Goal: Task Accomplishment & Management: Use online tool/utility

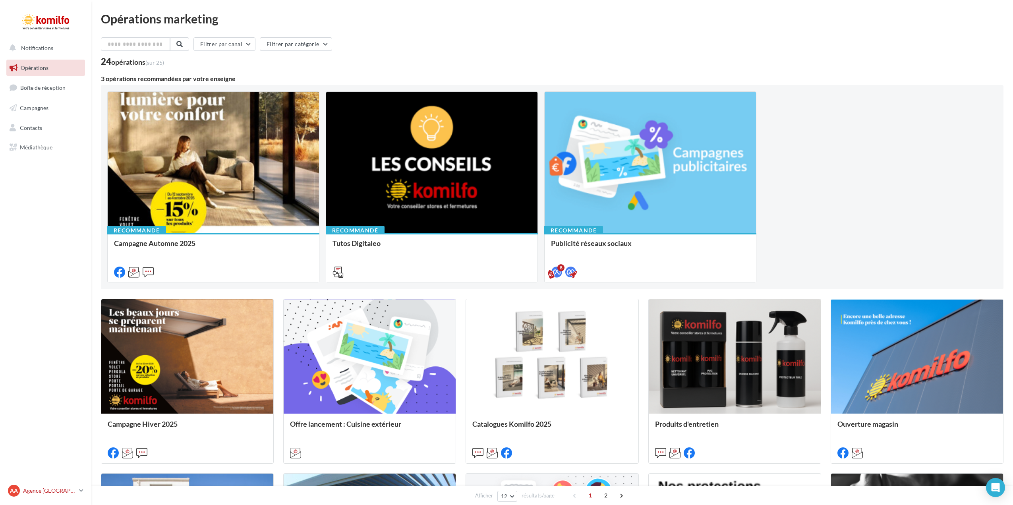
click at [57, 490] on p "Agence [GEOGRAPHIC_DATA]" at bounding box center [49, 490] width 53 height 8
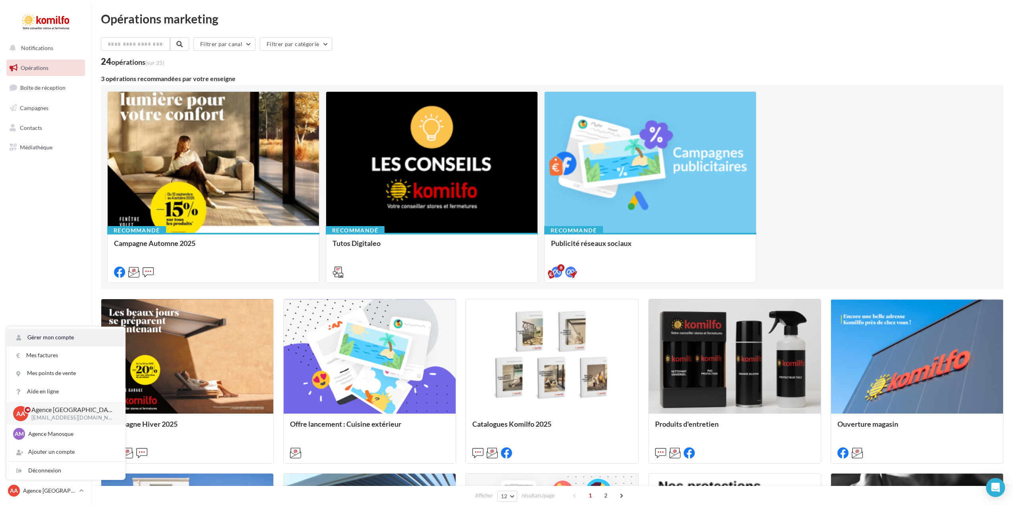
click at [101, 336] on link "Gérer mon compte" at bounding box center [66, 337] width 118 height 18
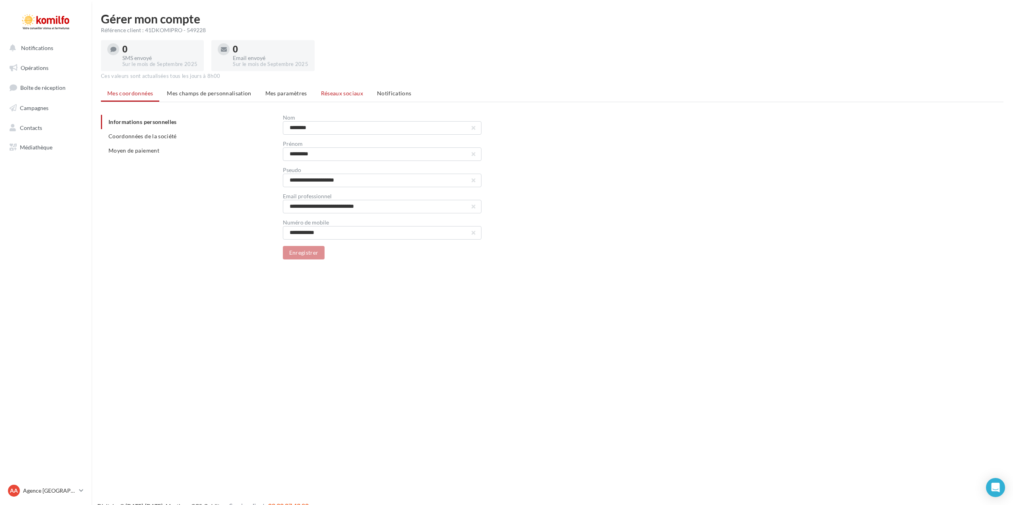
click at [348, 92] on span "Réseaux sociaux" at bounding box center [342, 93] width 42 height 7
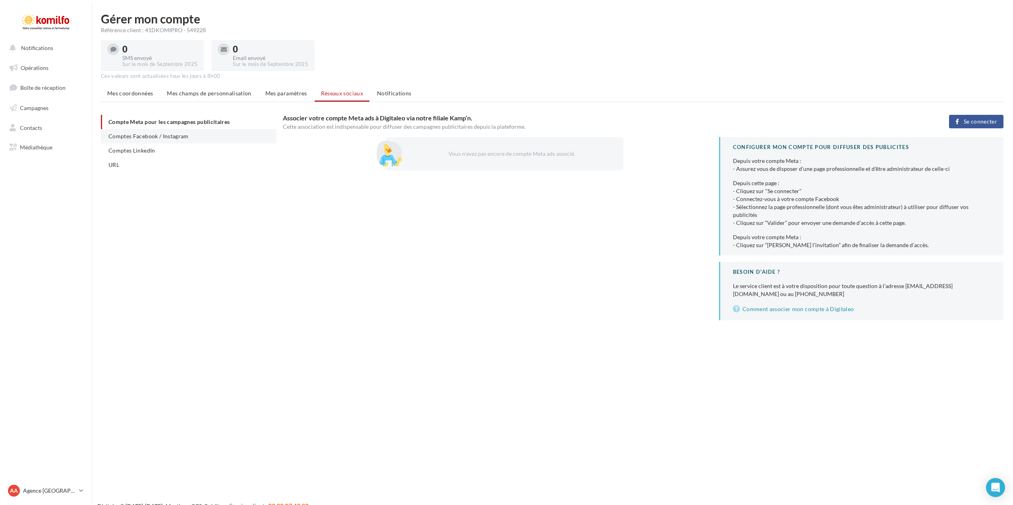
click at [171, 134] on span "Comptes Facebook / Instagram" at bounding box center [148, 136] width 80 height 7
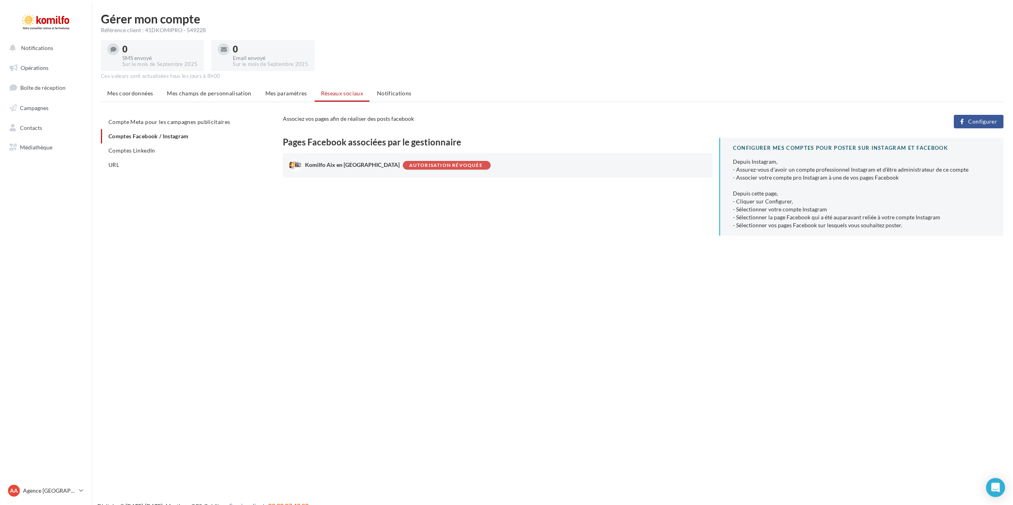
click at [982, 120] on span "Configurer" at bounding box center [982, 121] width 29 height 6
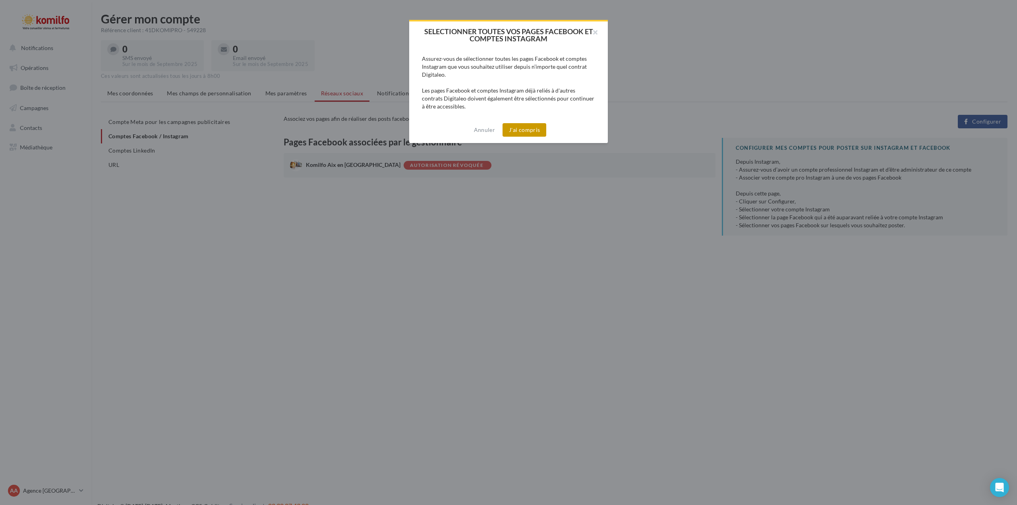
click at [527, 129] on button "J'ai compris" at bounding box center [524, 130] width 44 height 14
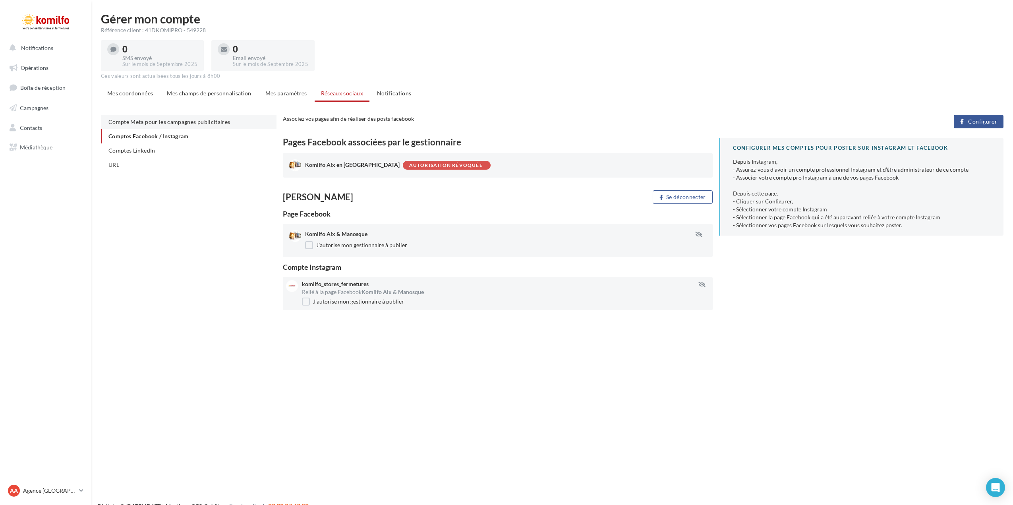
click at [187, 120] on span "Compte Meta pour les campagnes publicitaires" at bounding box center [169, 121] width 122 height 7
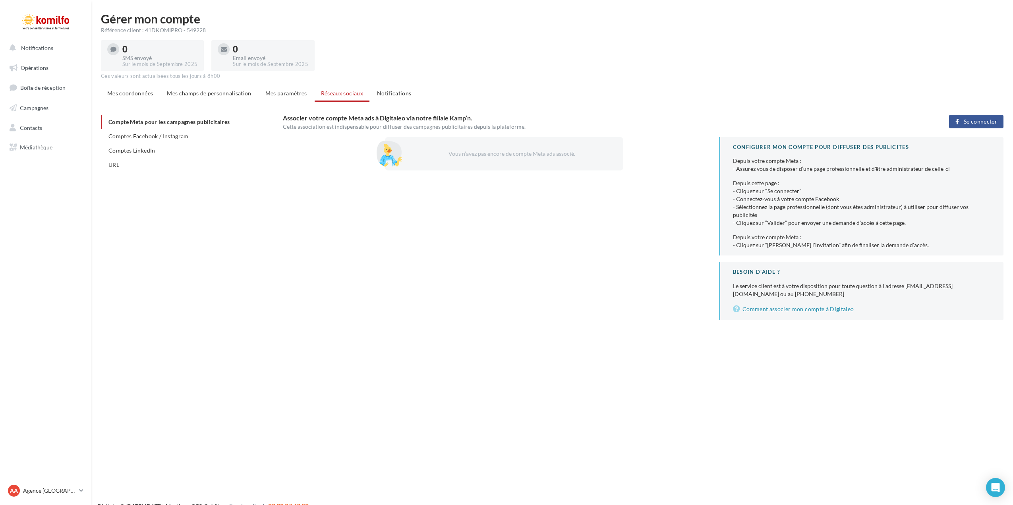
click at [967, 119] on span "Se connecter" at bounding box center [979, 121] width 33 height 6
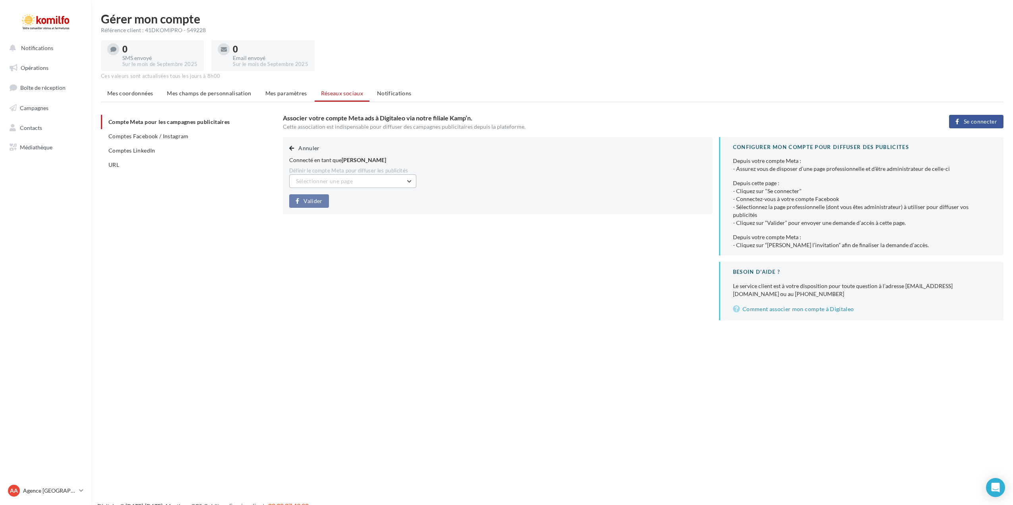
click at [411, 181] on button "Sélectionner une page" at bounding box center [352, 181] width 127 height 14
click at [411, 181] on input "text" at bounding box center [352, 181] width 127 height 14
click at [364, 244] on div "Annuler Connecté en tant que Alexandre Barathon Définir le compte Meta pour dif…" at bounding box center [646, 228] width 727 height 183
click at [409, 181] on button "Sélectionner une page" at bounding box center [352, 181] width 127 height 14
click at [346, 202] on span "Komilfo Aix & Manosque (Manosque) (Admin)" at bounding box center [348, 205] width 92 height 15
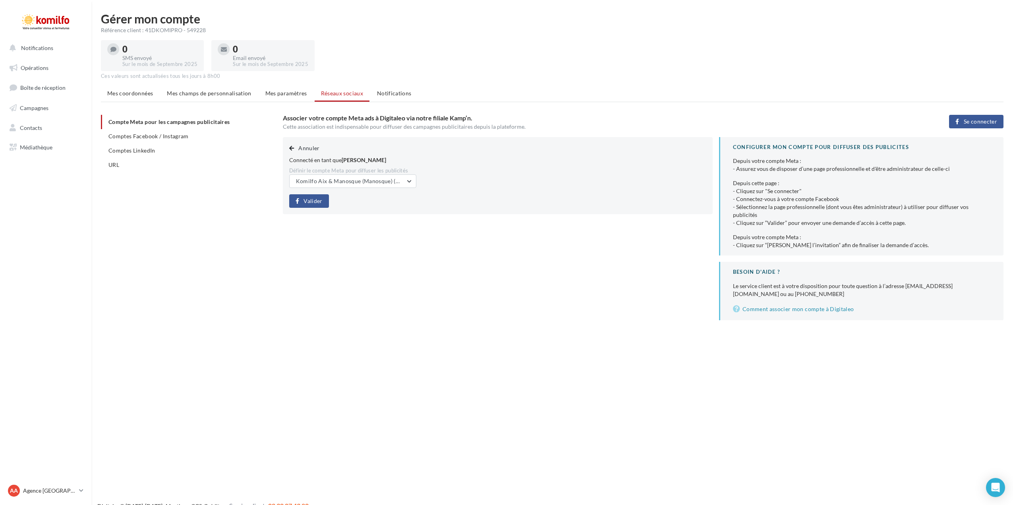
click at [311, 199] on span "Valider" at bounding box center [312, 201] width 19 height 6
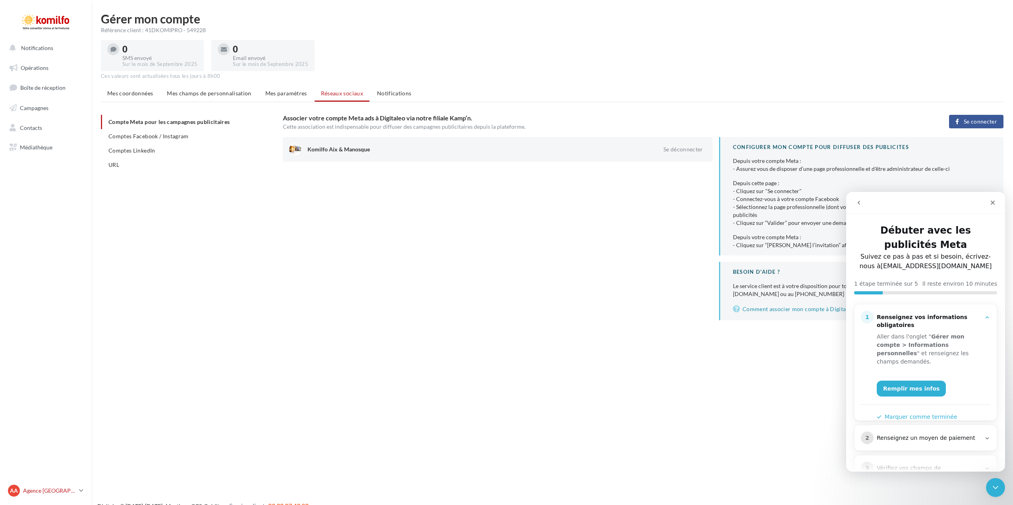
click at [81, 491] on icon at bounding box center [81, 490] width 4 height 7
click at [74, 290] on nav "Notifications Opérations Boîte de réception Campagnes Contacts Mes cibles Média…" at bounding box center [45, 252] width 91 height 505
click at [29, 64] on span "Opérations" at bounding box center [35, 67] width 28 height 7
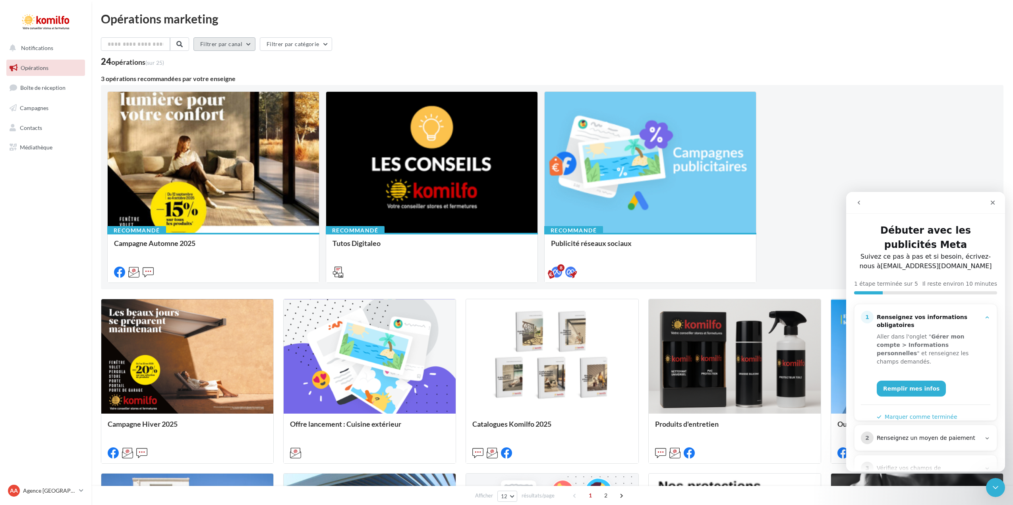
click at [253, 42] on button "Filtrer par canal" at bounding box center [224, 44] width 62 height 14
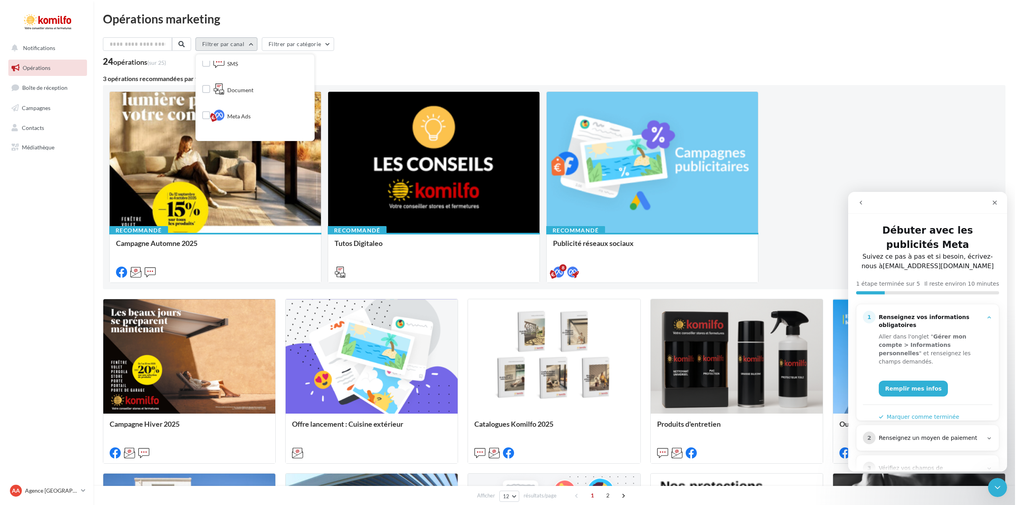
scroll to position [95, 0]
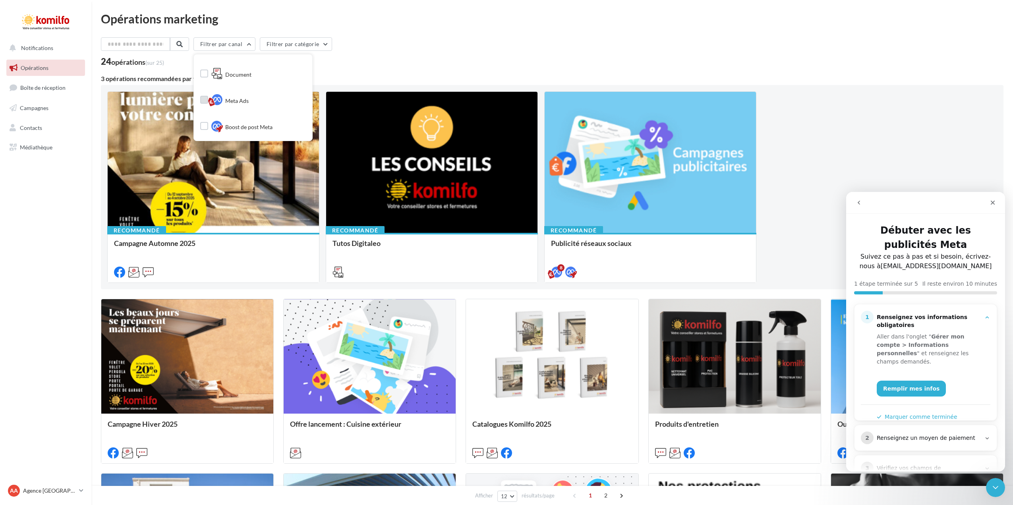
click at [208, 99] on label at bounding box center [204, 100] width 8 height 8
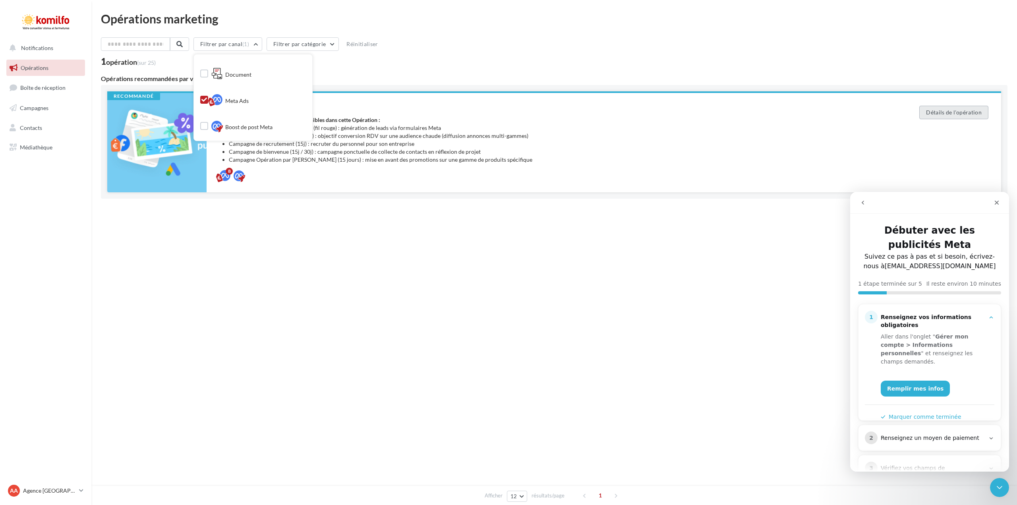
click at [957, 110] on button "Détails de l'opération" at bounding box center [953, 113] width 69 height 14
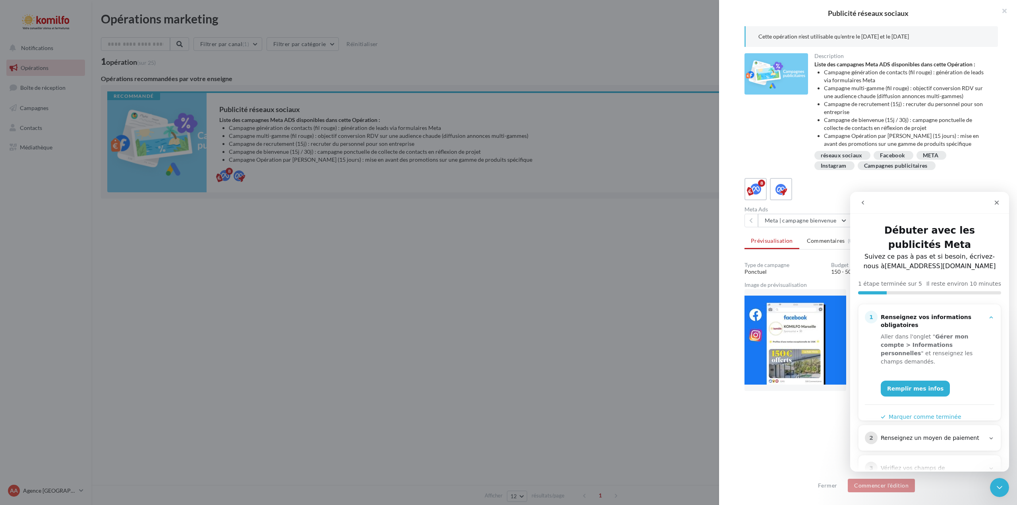
drag, startPoint x: 950, startPoint y: 201, endPoint x: 708, endPoint y: 215, distance: 242.7
click at [850, 215] on html "Débuter avec les publicités Meta Suivez ce pas à pas et si besoin, écrivez-nous…" at bounding box center [929, 332] width 159 height 280
click at [995, 203] on icon "Fermer" at bounding box center [996, 202] width 6 height 6
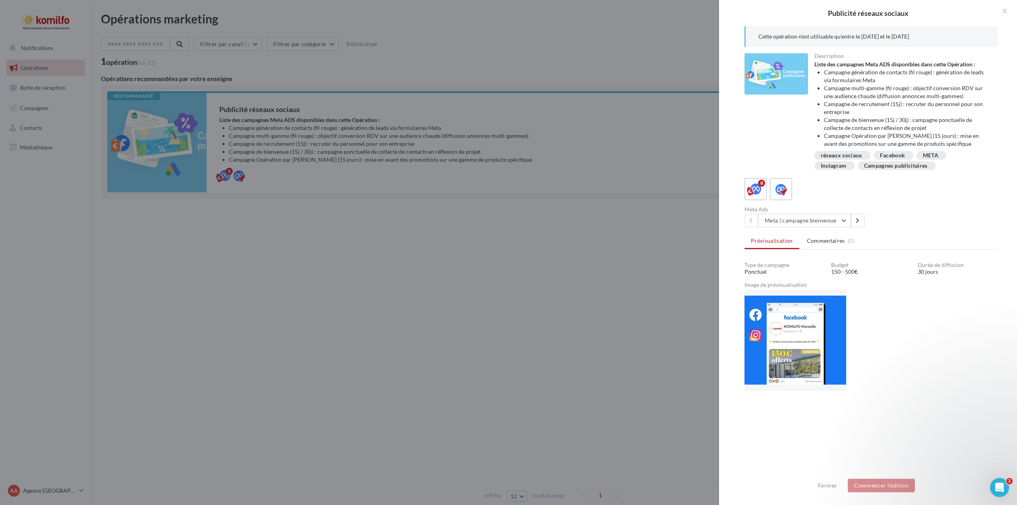
scroll to position [0, 0]
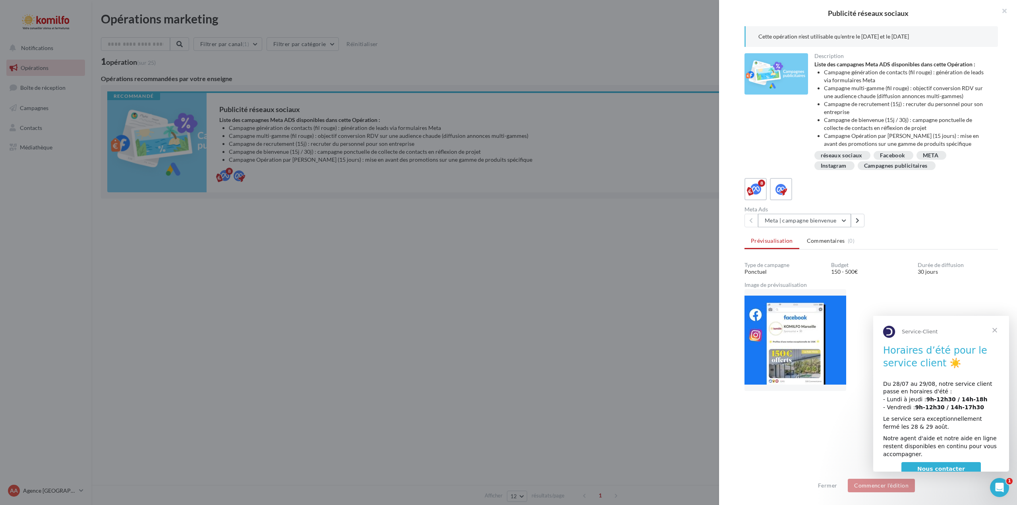
click at [843, 220] on button "Meta | campagne bienvenue" at bounding box center [804, 221] width 93 height 14
click at [795, 308] on span "Opération Automne 2025" at bounding box center [802, 307] width 64 height 7
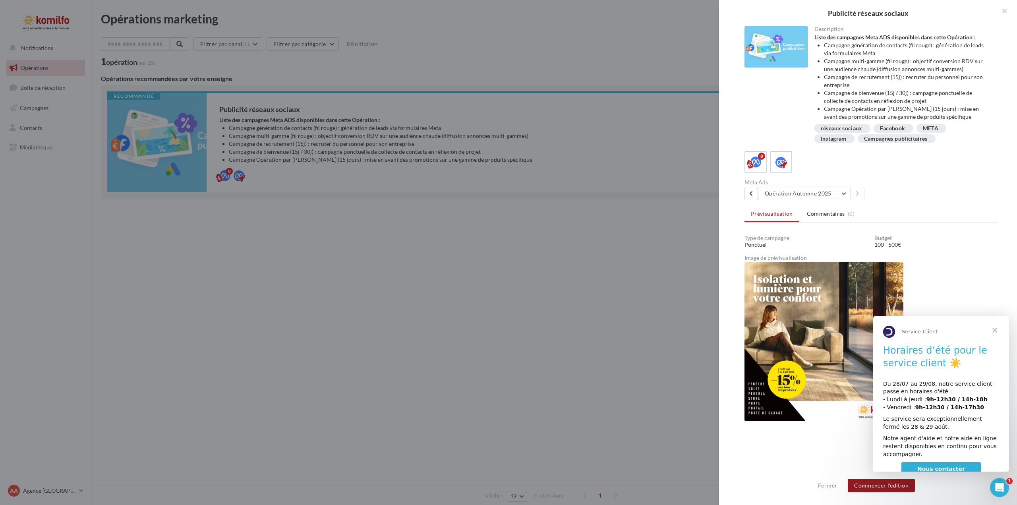
click at [865, 485] on button "Commencer l'édition" at bounding box center [880, 486] width 67 height 14
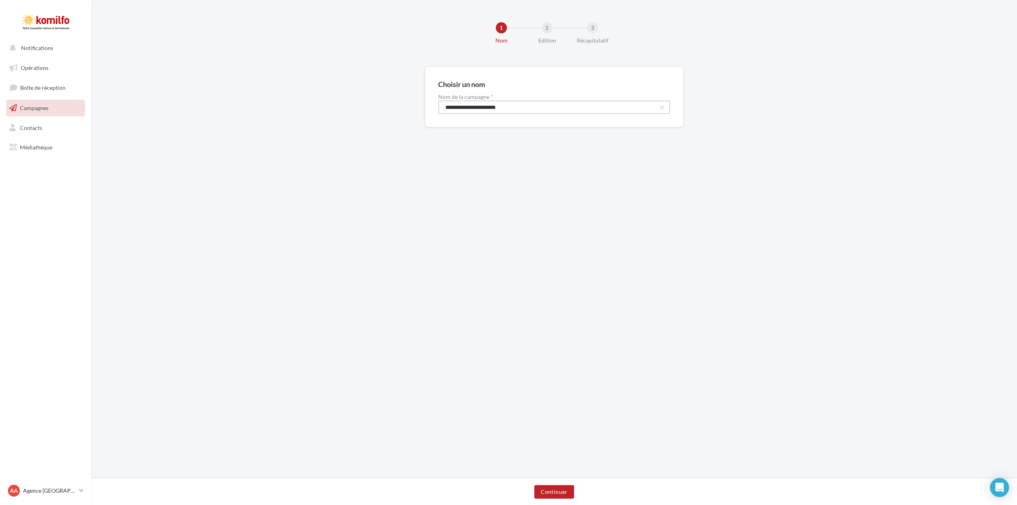
click at [526, 110] on input "**********" at bounding box center [554, 107] width 232 height 14
click at [523, 109] on input "**********" at bounding box center [554, 107] width 232 height 14
type input "*"
drag, startPoint x: 453, startPoint y: 107, endPoint x: 461, endPoint y: 98, distance: 12.1
click at [453, 106] on input "**********" at bounding box center [554, 107] width 232 height 14
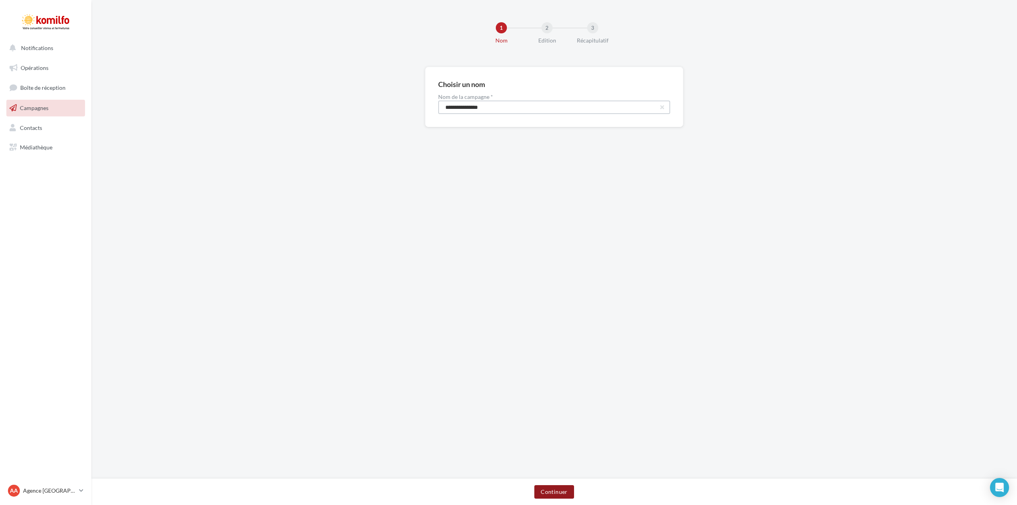
type input "**********"
click at [552, 491] on button "Continuer" at bounding box center [553, 492] width 39 height 14
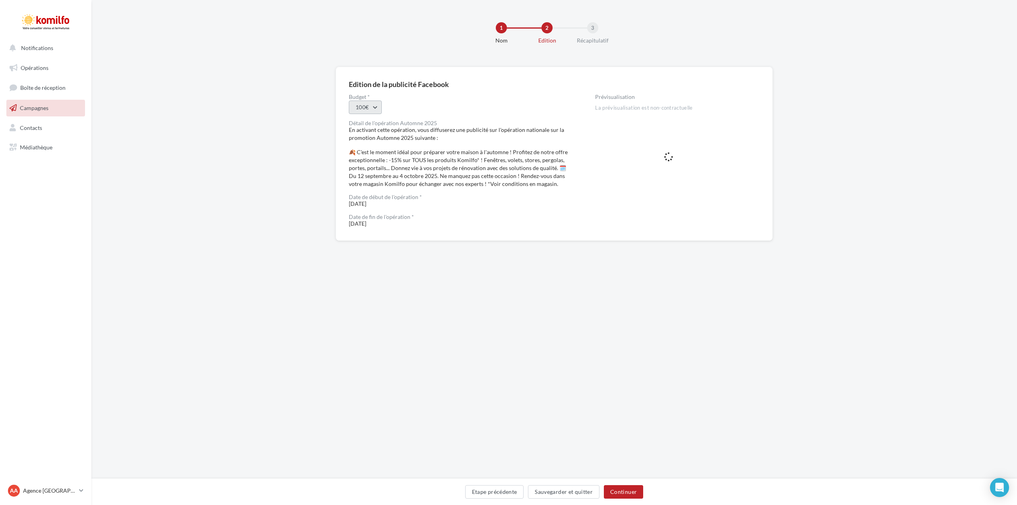
click at [378, 109] on button "100€" at bounding box center [365, 107] width 33 height 14
click at [403, 134] on div "100€" at bounding box center [398, 128] width 98 height 21
click at [627, 491] on button "Continuer" at bounding box center [623, 492] width 39 height 14
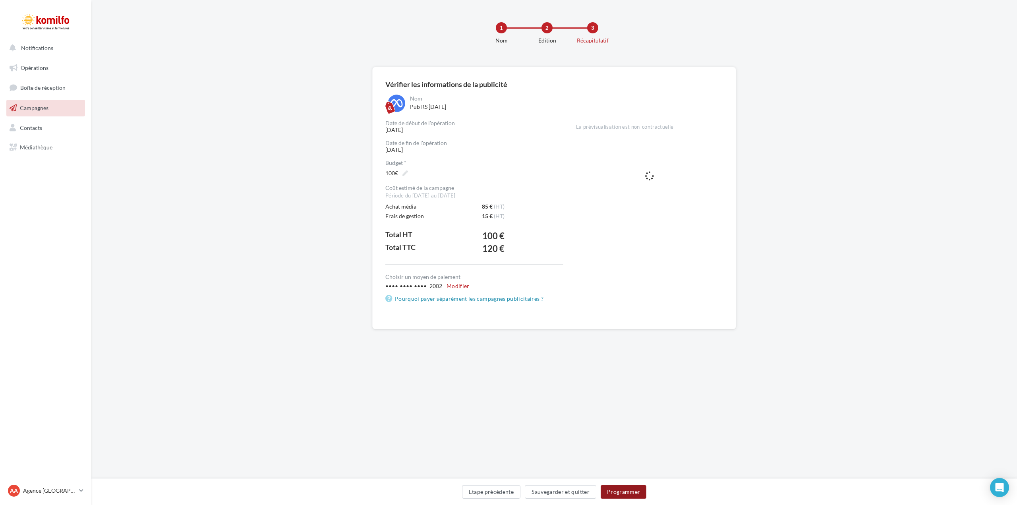
click at [626, 493] on button "Programmer" at bounding box center [623, 492] width 46 height 14
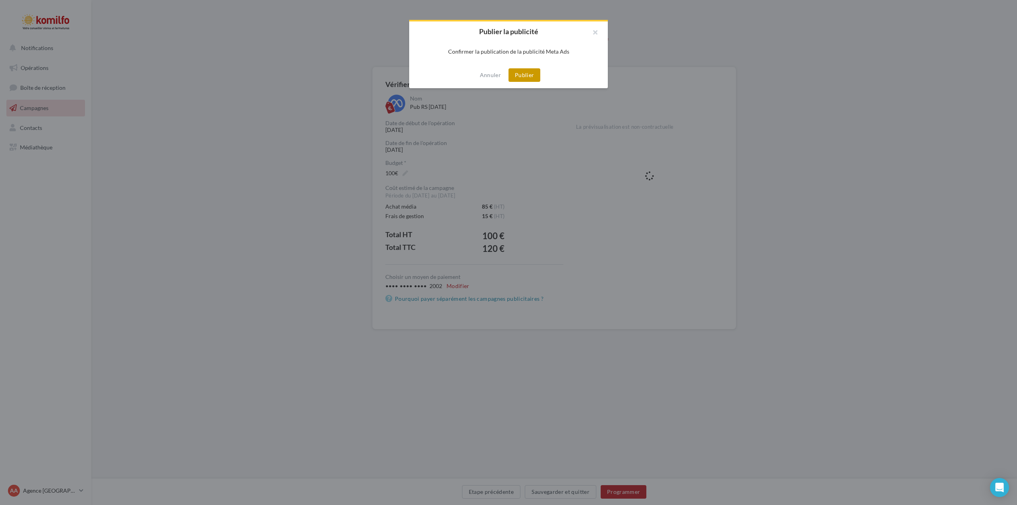
click at [526, 73] on button "Publier" at bounding box center [524, 75] width 32 height 14
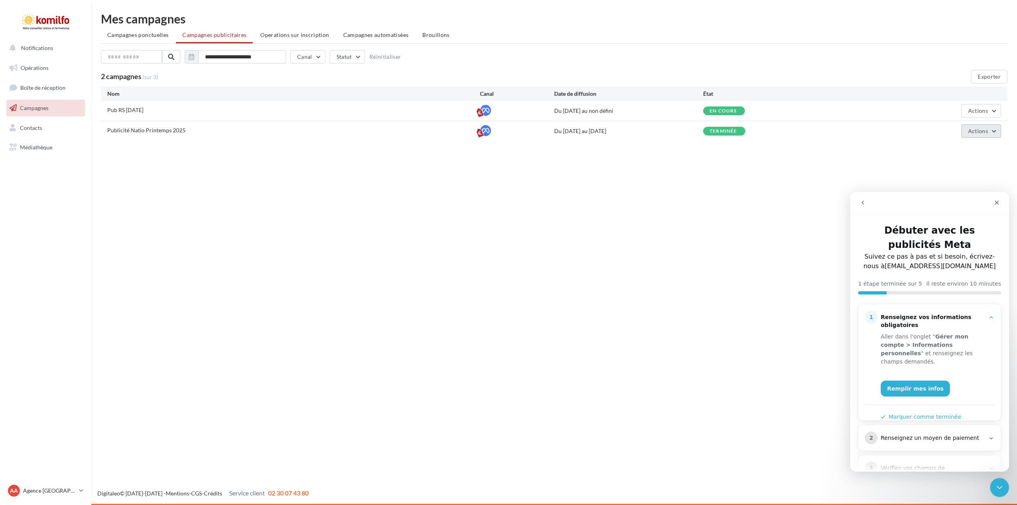
click at [993, 131] on button "Actions" at bounding box center [981, 131] width 40 height 14
drag, startPoint x: 961, startPoint y: 150, endPoint x: 926, endPoint y: 151, distance: 35.3
click at [926, 151] on span "Éditer" at bounding box center [960, 149] width 79 height 21
click at [985, 131] on span "Actions" at bounding box center [978, 130] width 20 height 7
click at [972, 170] on button "Voir les résultats" at bounding box center [960, 170] width 79 height 21
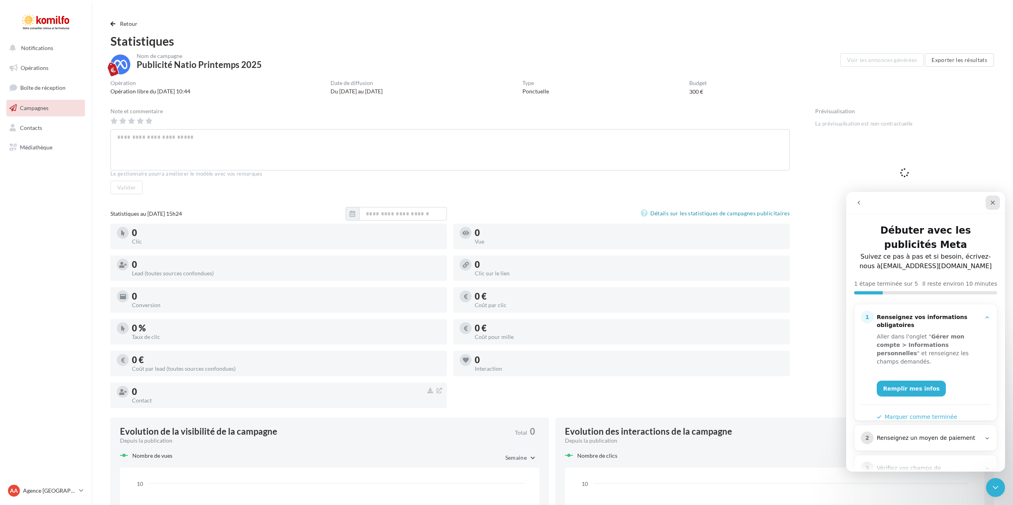
click at [994, 201] on icon "Fermer" at bounding box center [992, 202] width 6 height 6
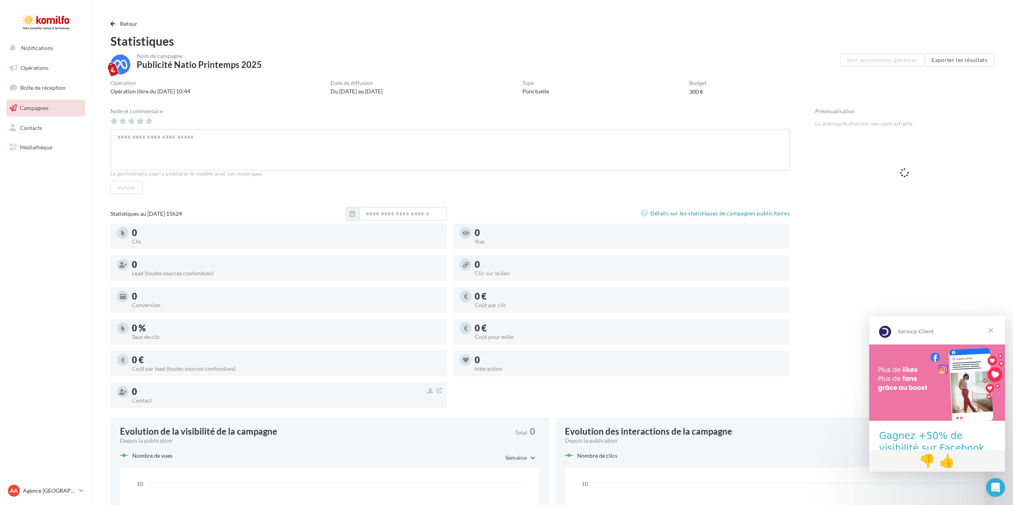
click at [990, 328] on span "Fermer" at bounding box center [990, 330] width 29 height 29
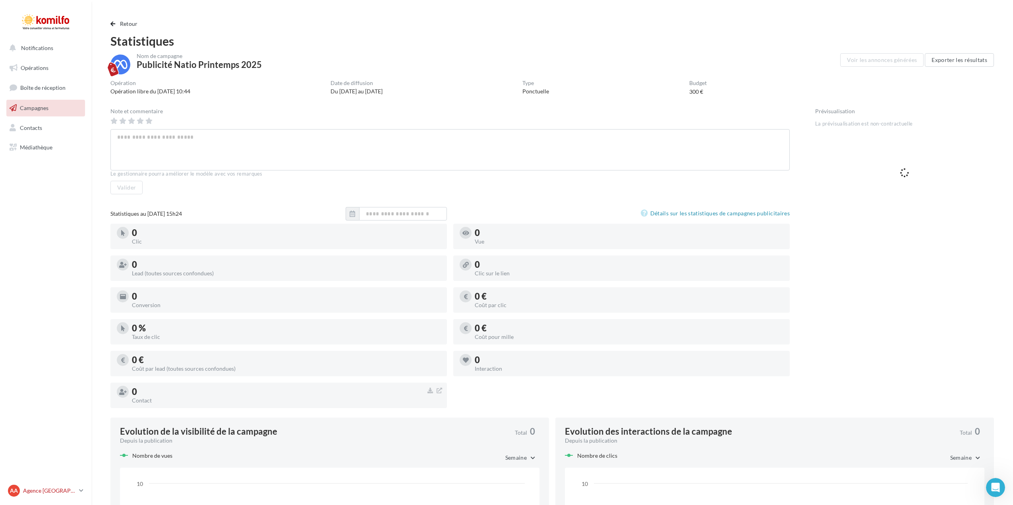
click at [81, 487] on icon at bounding box center [81, 490] width 4 height 7
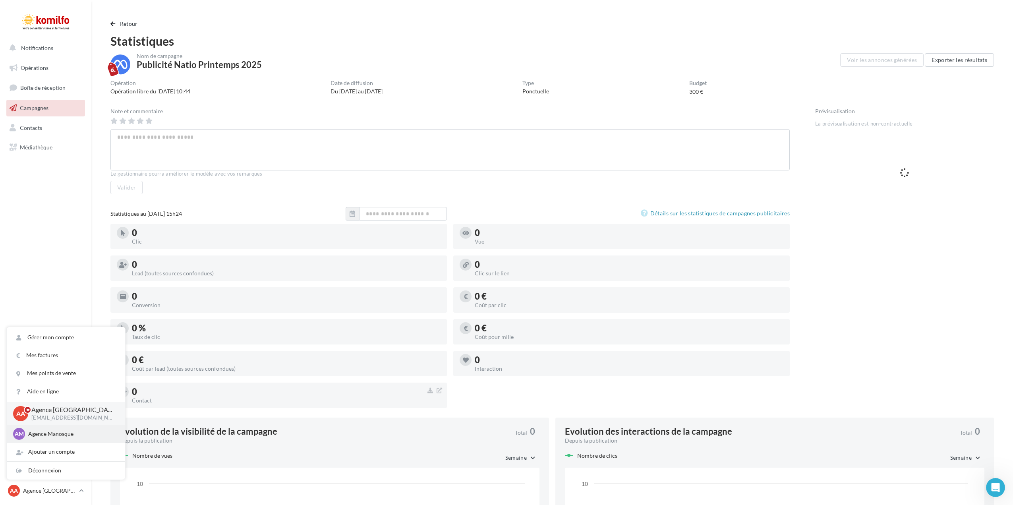
click at [71, 434] on p "Agence Manosque" at bounding box center [71, 434] width 87 height 8
